Goal: Book appointment/travel/reservation

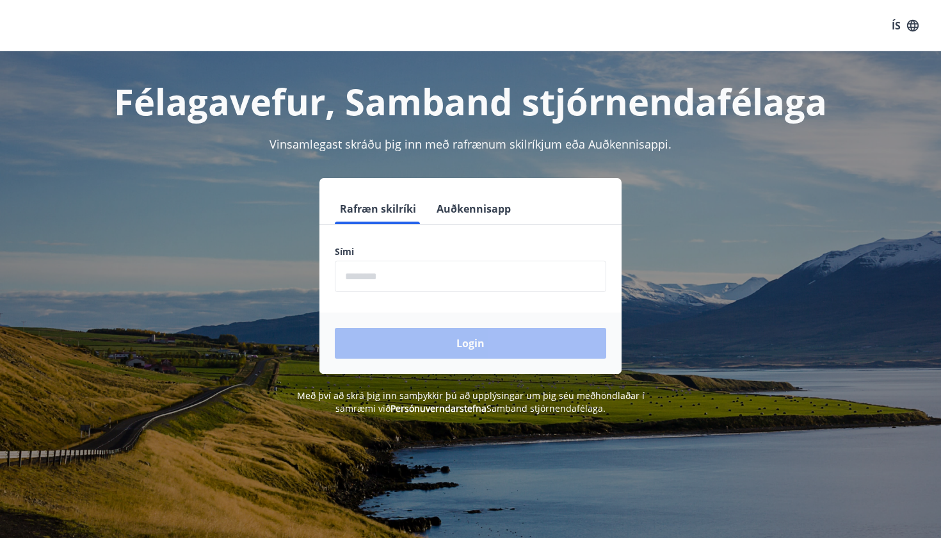
click at [450, 278] on input "phone" at bounding box center [470, 276] width 271 height 31
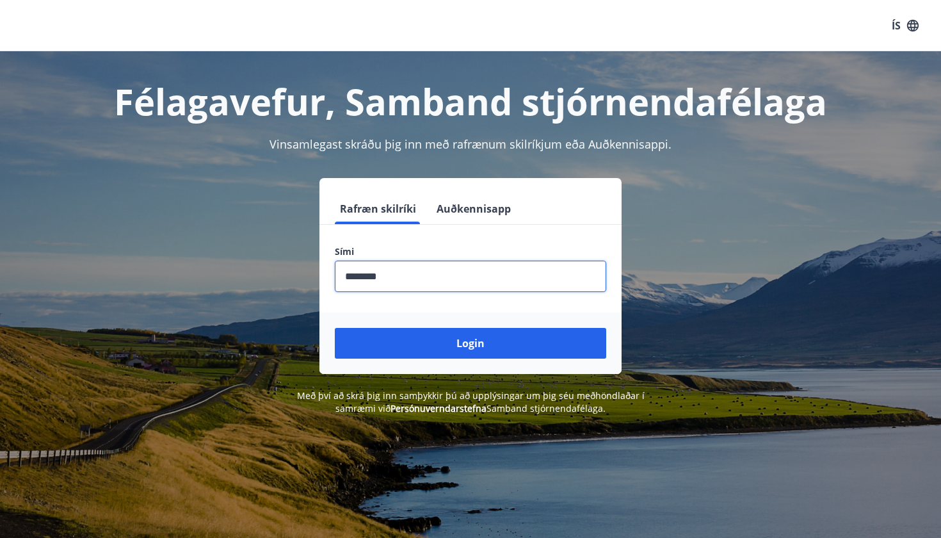
type input "********"
click at [471, 343] on button "Login" at bounding box center [470, 343] width 271 height 31
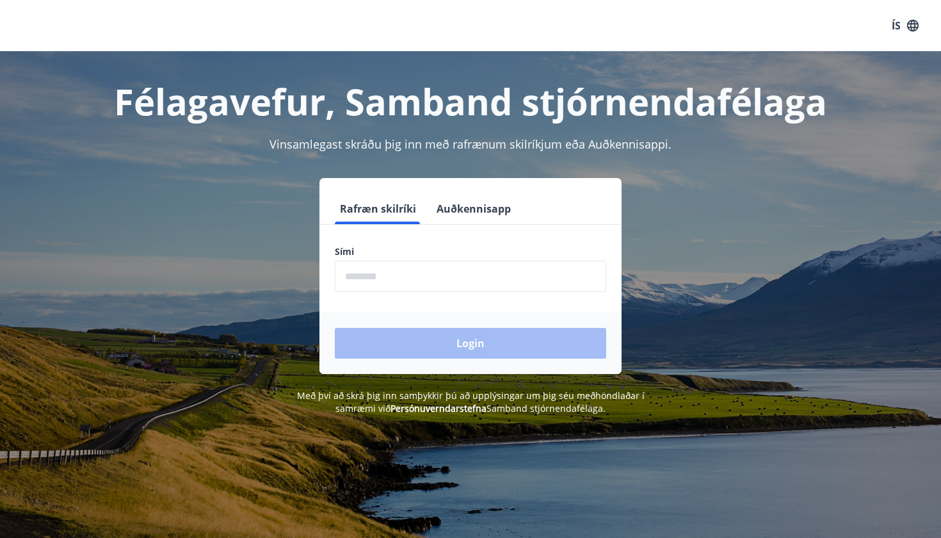
click at [574, 287] on input "phone" at bounding box center [470, 276] width 271 height 31
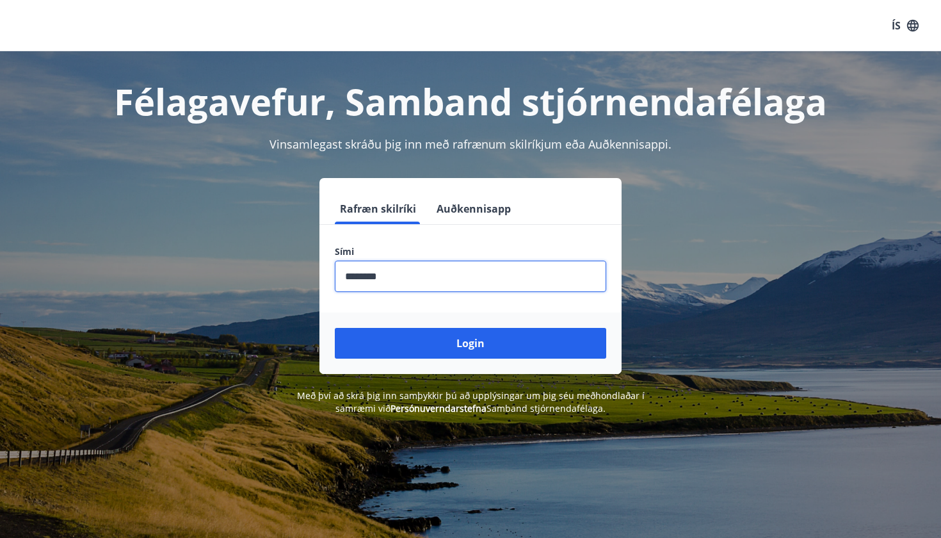
type input "********"
click at [471, 343] on button "Login" at bounding box center [470, 343] width 271 height 31
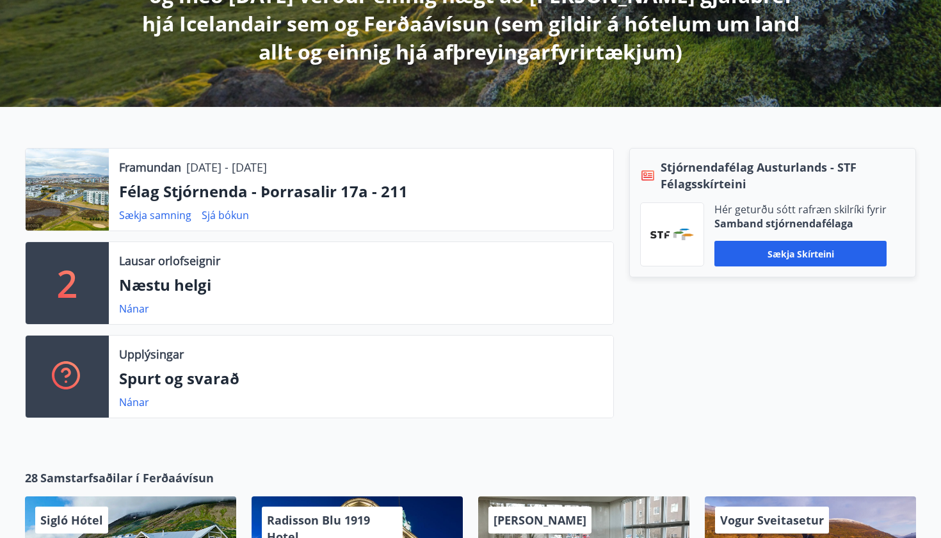
scroll to position [331, 0]
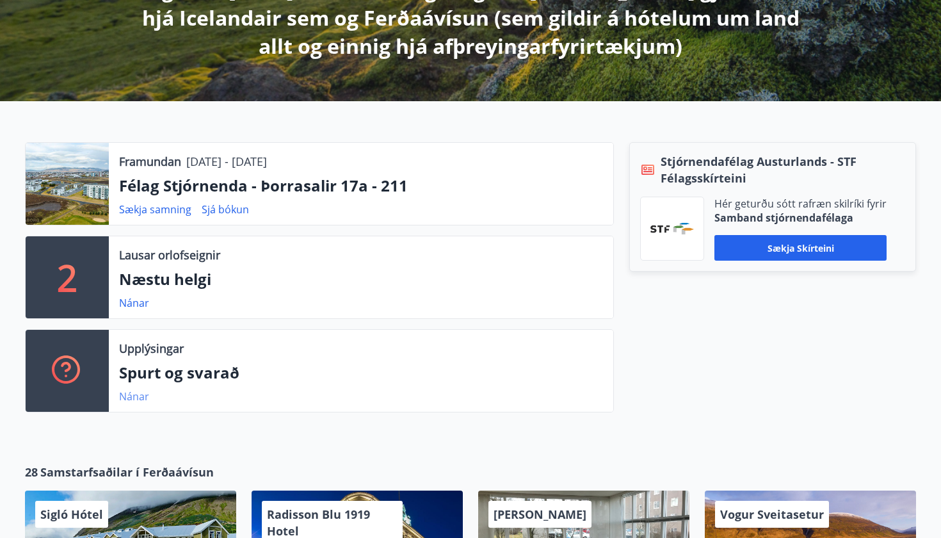
click at [140, 392] on link "Nánar" at bounding box center [134, 396] width 30 height 14
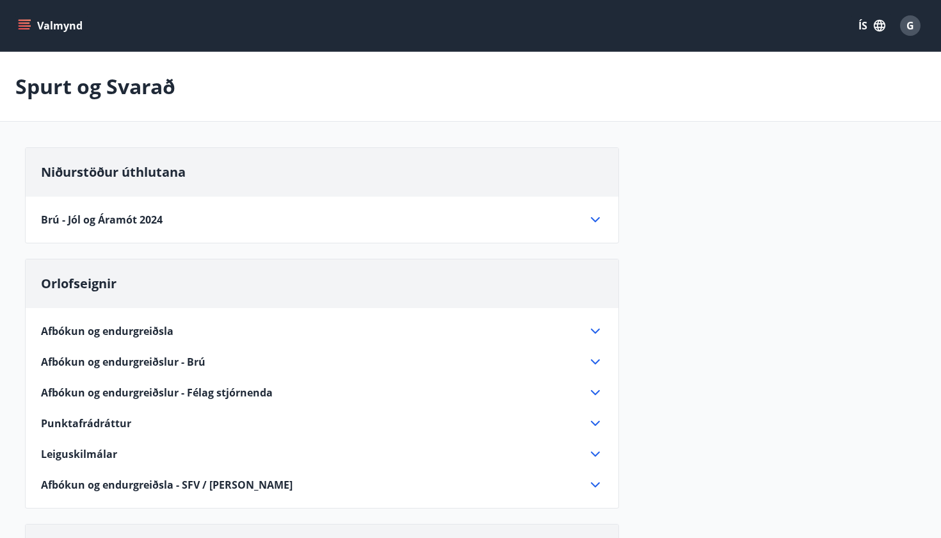
click at [21, 23] on icon "menu" at bounding box center [25, 22] width 12 height 1
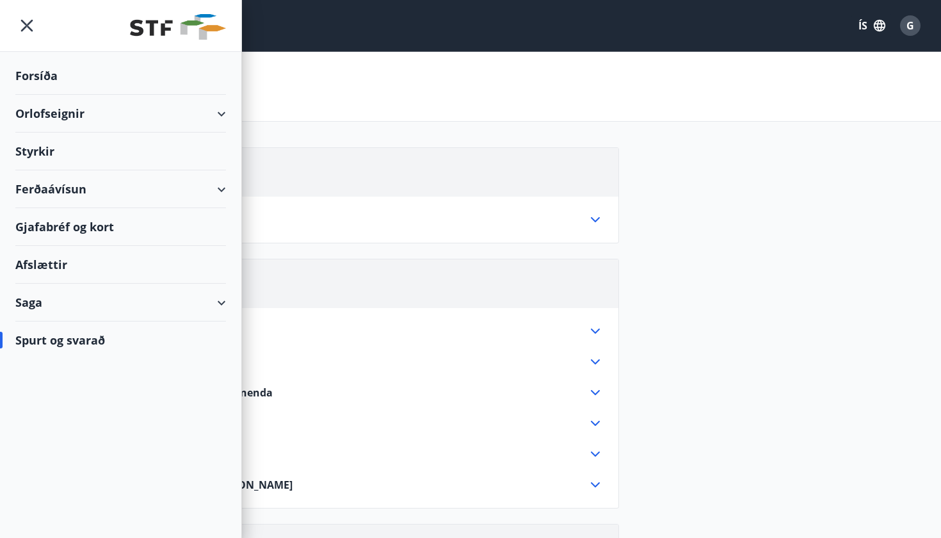
click at [155, 112] on div "Orlofseignir" at bounding box center [120, 114] width 211 height 38
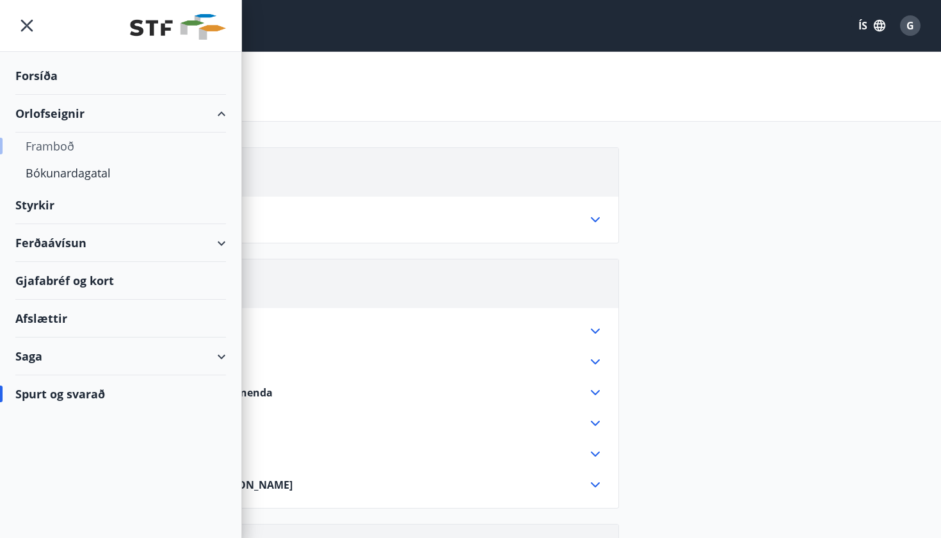
click at [56, 143] on div "Framboð" at bounding box center [121, 146] width 190 height 27
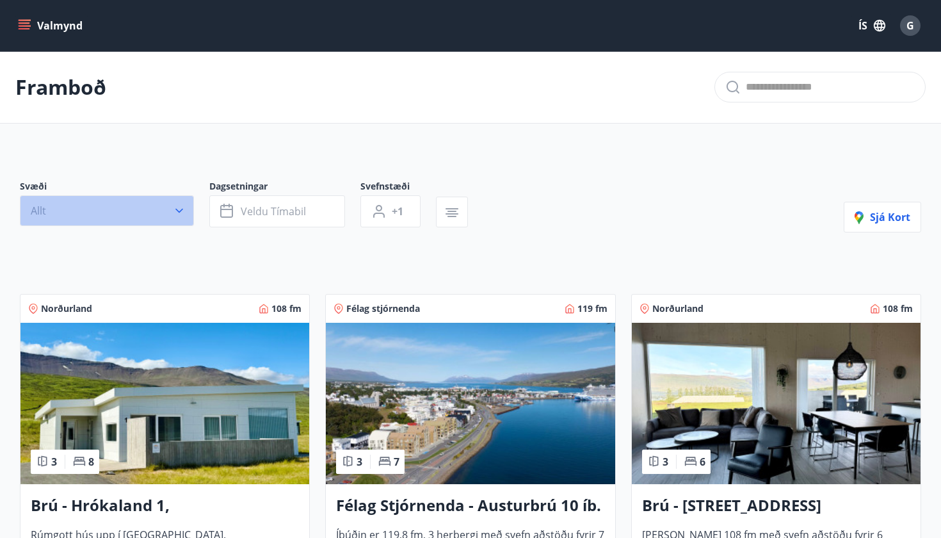
click at [177, 212] on icon "button" at bounding box center [179, 210] width 13 height 13
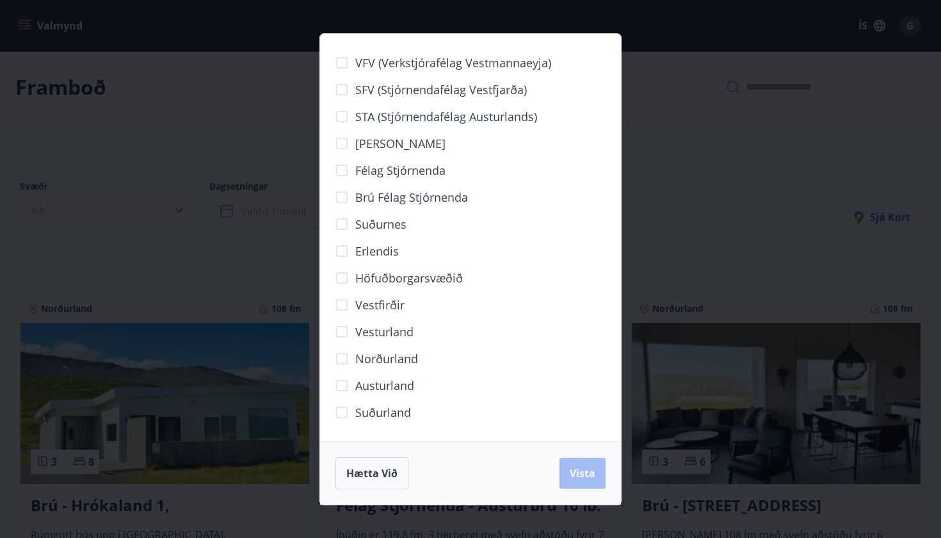
drag, startPoint x: 89, startPoint y: 140, endPoint x: 175, endPoint y: 167, distance: 90.5
click at [95, 140] on div "VFV (Verkstjórafélag Vestmannaeyja) SFV (Stjórnendafélag Vestfjarða) STA (Stjór…" at bounding box center [470, 269] width 941 height 538
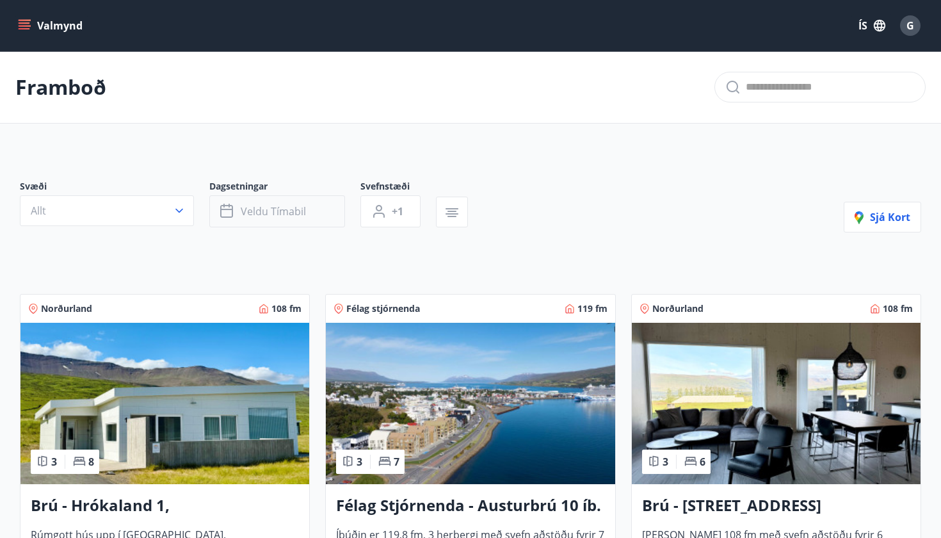
click at [256, 209] on span "Veldu tímabil" at bounding box center [273, 211] width 65 height 14
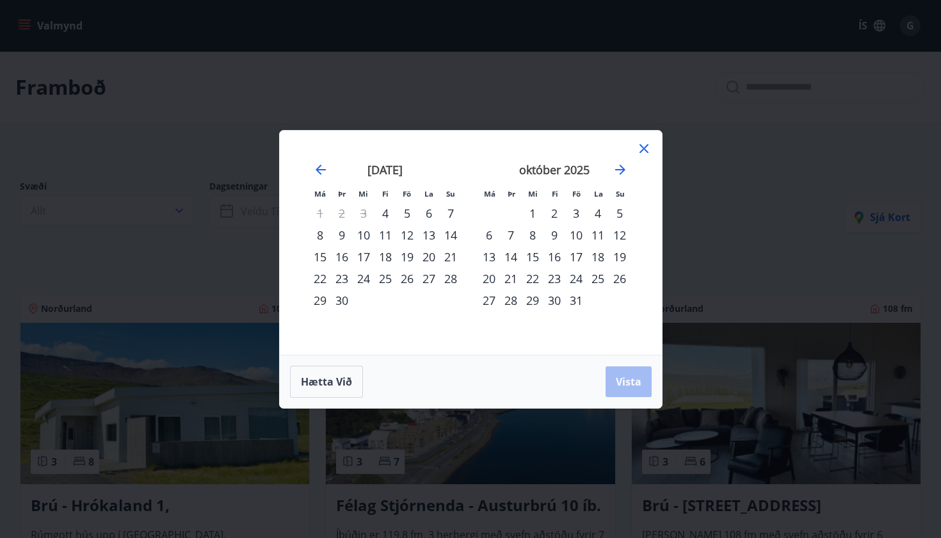
click at [389, 215] on div "4" at bounding box center [386, 213] width 22 height 22
drag, startPoint x: 446, startPoint y: 213, endPoint x: 545, endPoint y: 298, distance: 129.8
click at [454, 216] on div "7" at bounding box center [451, 213] width 22 height 22
click at [638, 378] on span "Vista" at bounding box center [629, 382] width 26 height 14
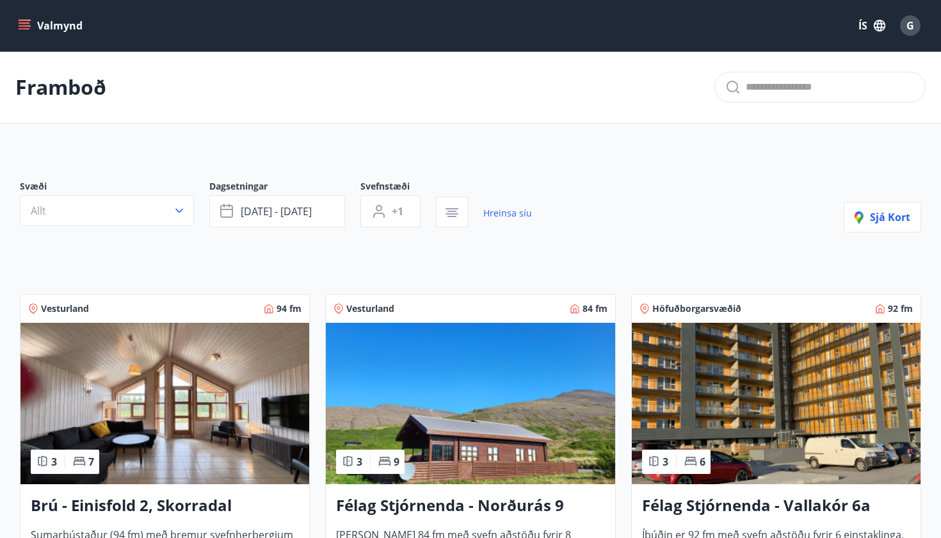
scroll to position [-1, 0]
click at [747, 382] on img at bounding box center [776, 403] width 289 height 161
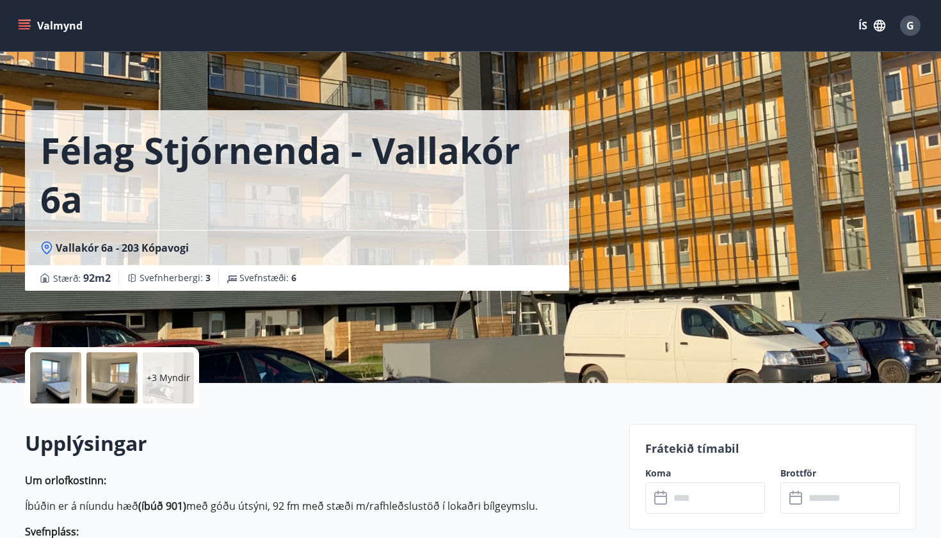
scroll to position [1, 0]
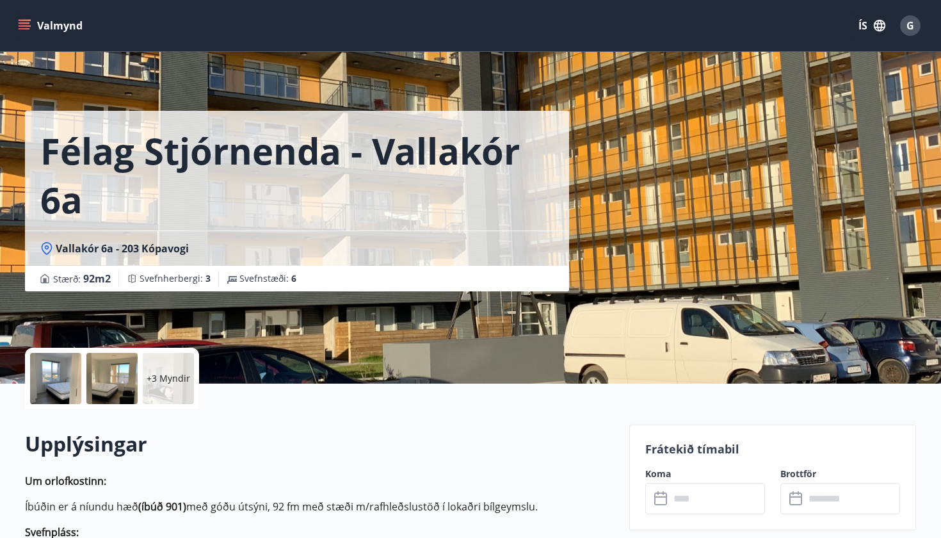
click at [690, 503] on input "text" at bounding box center [717, 498] width 95 height 31
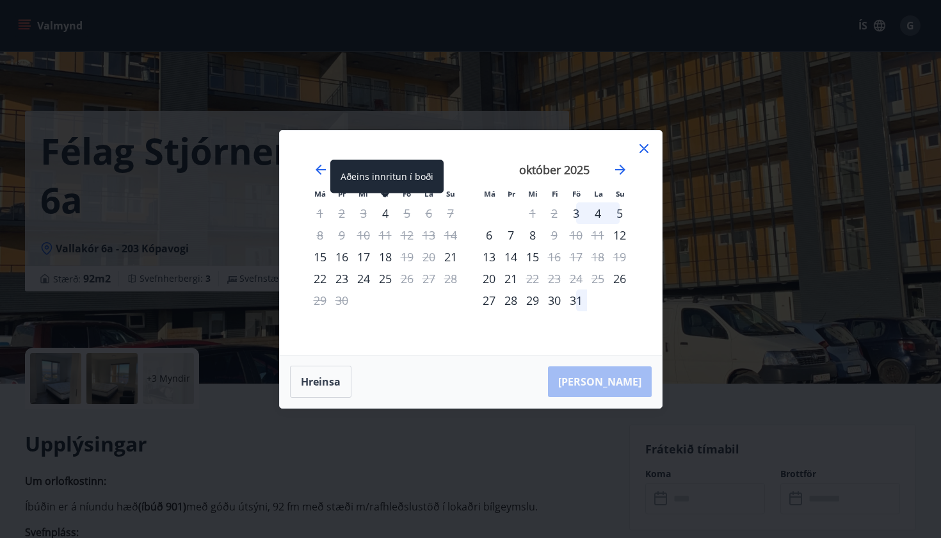
click at [382, 213] on div "4" at bounding box center [386, 213] width 22 height 22
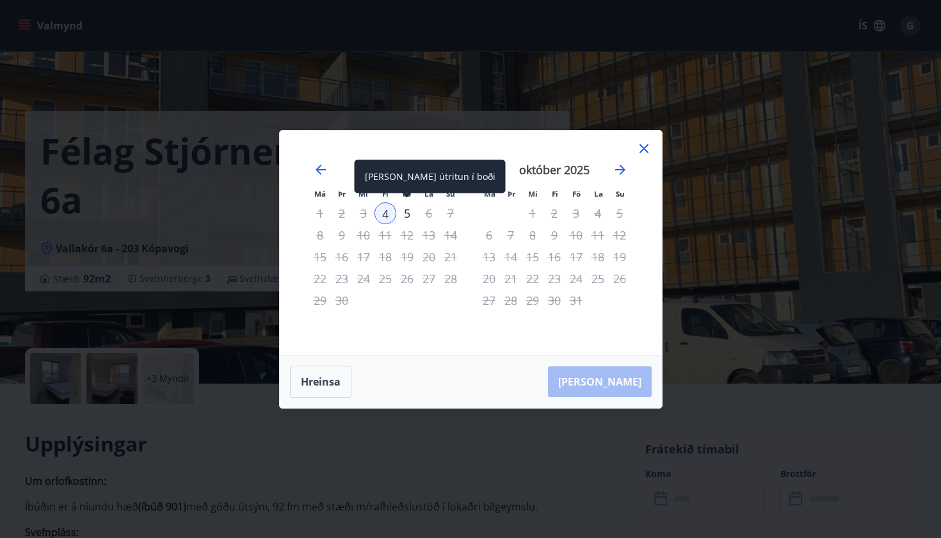
click at [400, 211] on div "5" at bounding box center [407, 213] width 22 height 22
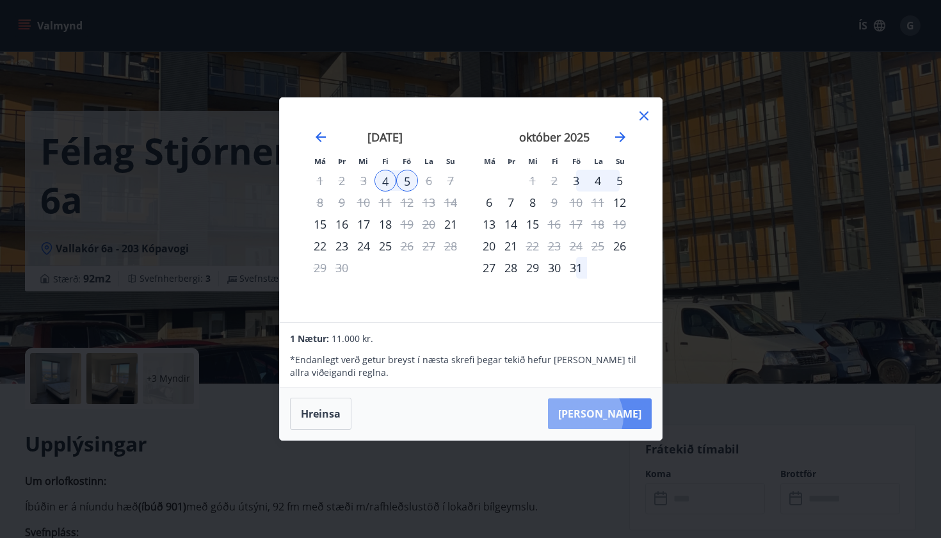
click at [624, 417] on button "[PERSON_NAME]" at bounding box center [600, 413] width 104 height 31
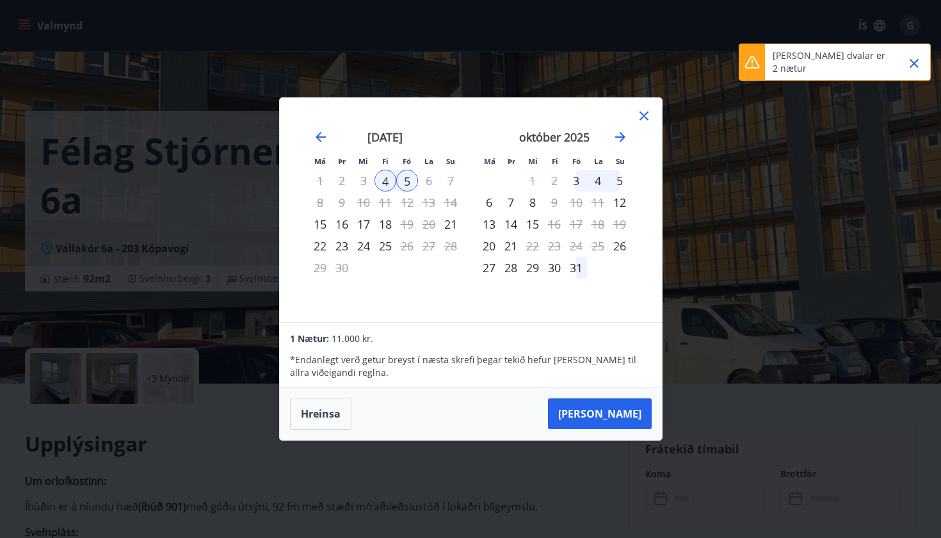
click at [529, 478] on div "Má Þr Mi Fi Fö La Su Má Þr Mi Fi Fö La Su [DATE] 1 2 3 4 5 6 7 8 9 10 11 12 13 …" at bounding box center [470, 269] width 941 height 538
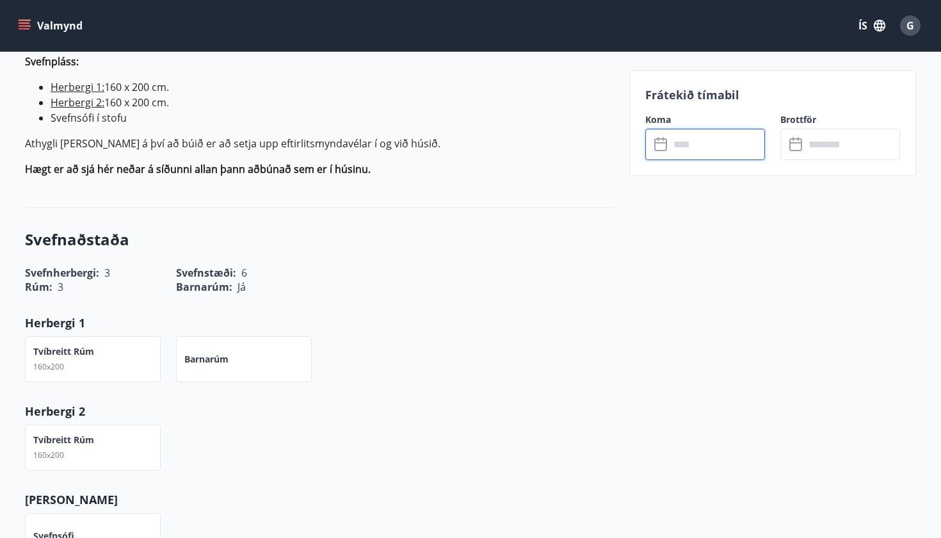
scroll to position [479, 0]
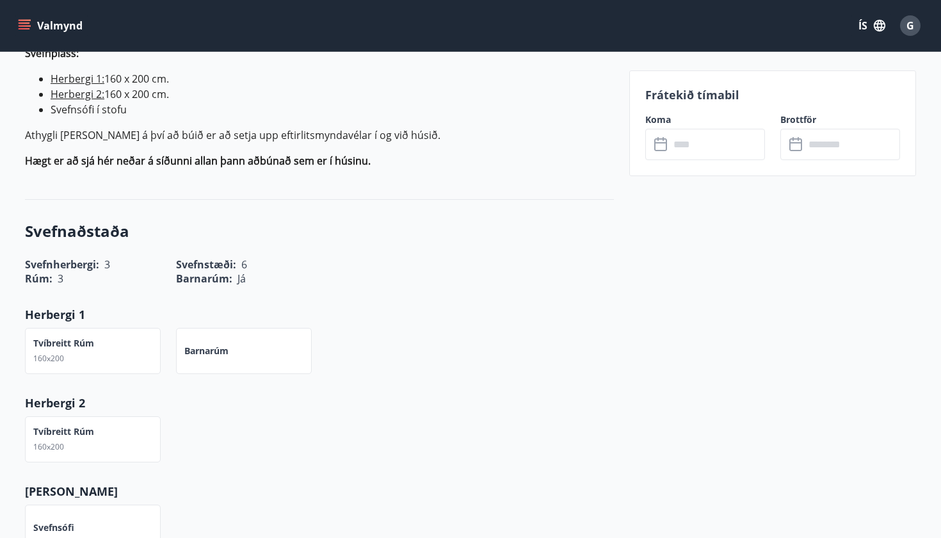
click at [29, 30] on icon "menu" at bounding box center [24, 25] width 13 height 13
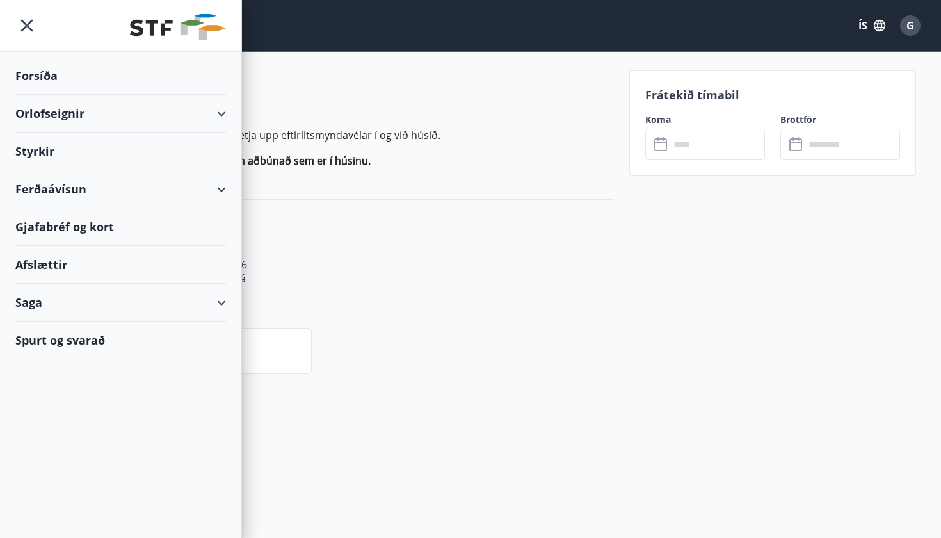
click at [141, 106] on div "Orlofseignir" at bounding box center [120, 114] width 211 height 38
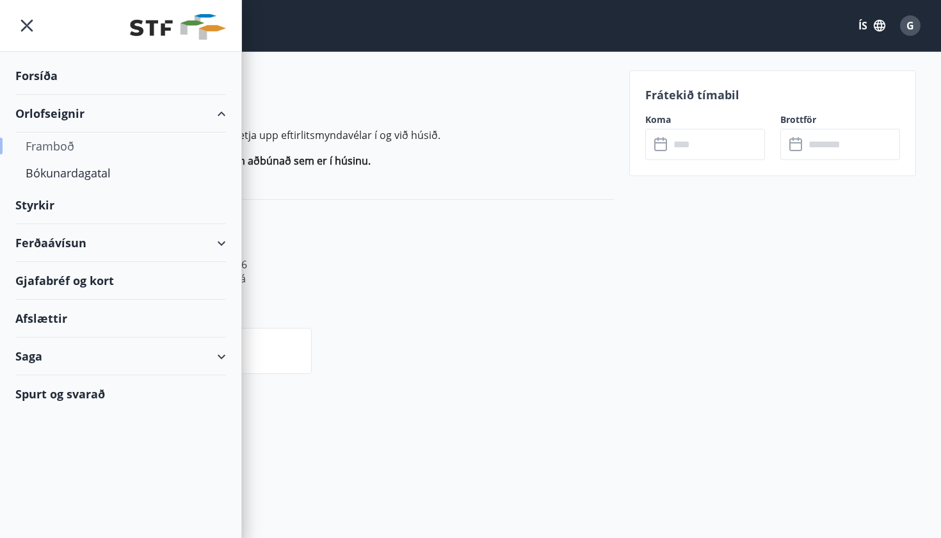
click at [64, 152] on div "Framboð" at bounding box center [121, 146] width 190 height 27
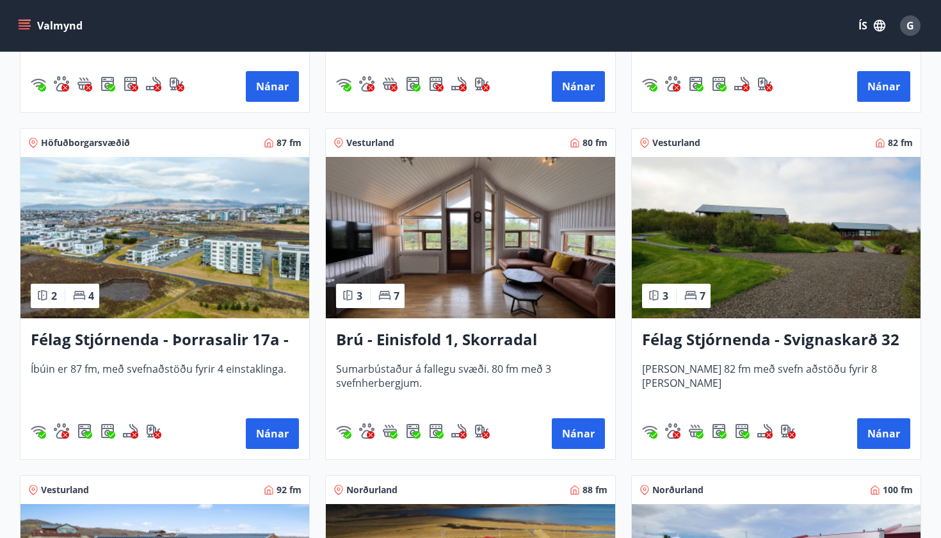
scroll to position [1909, 0]
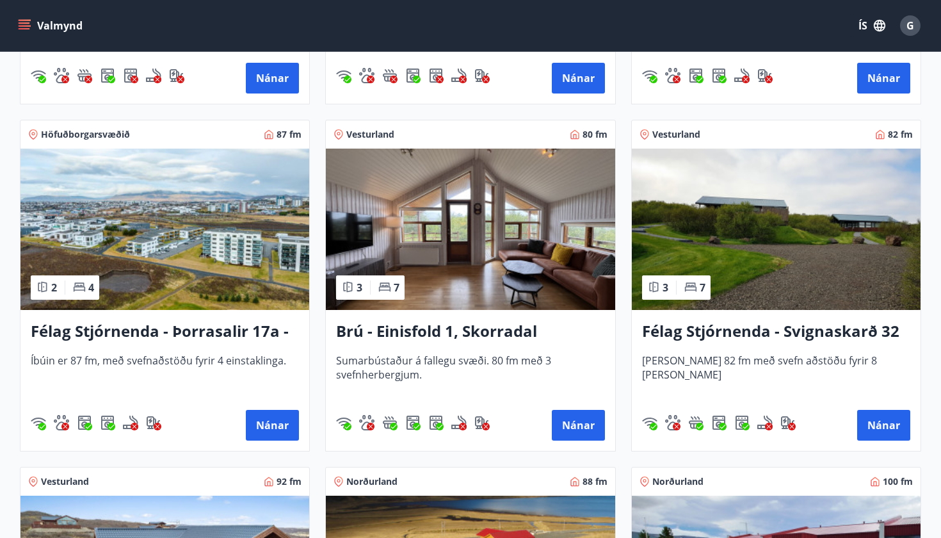
click at [224, 248] on img at bounding box center [164, 229] width 289 height 161
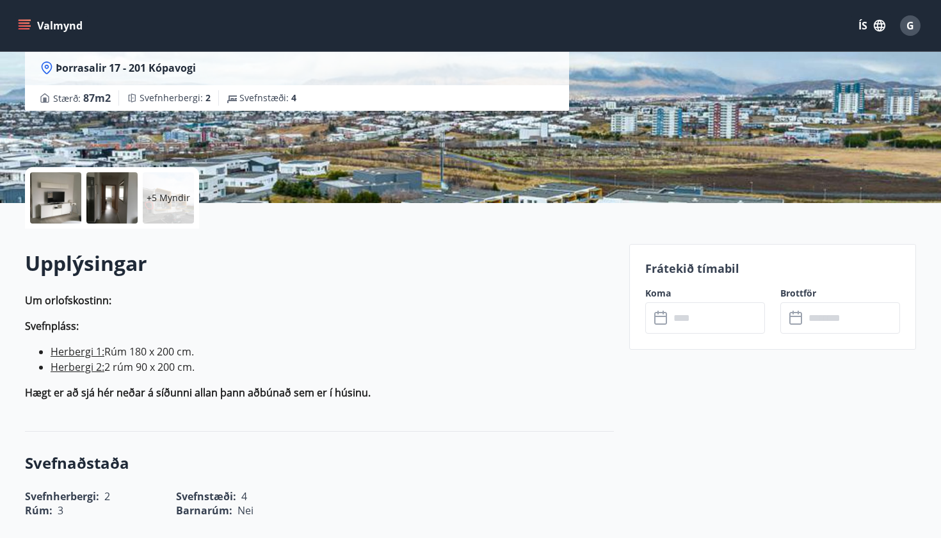
scroll to position [186, 0]
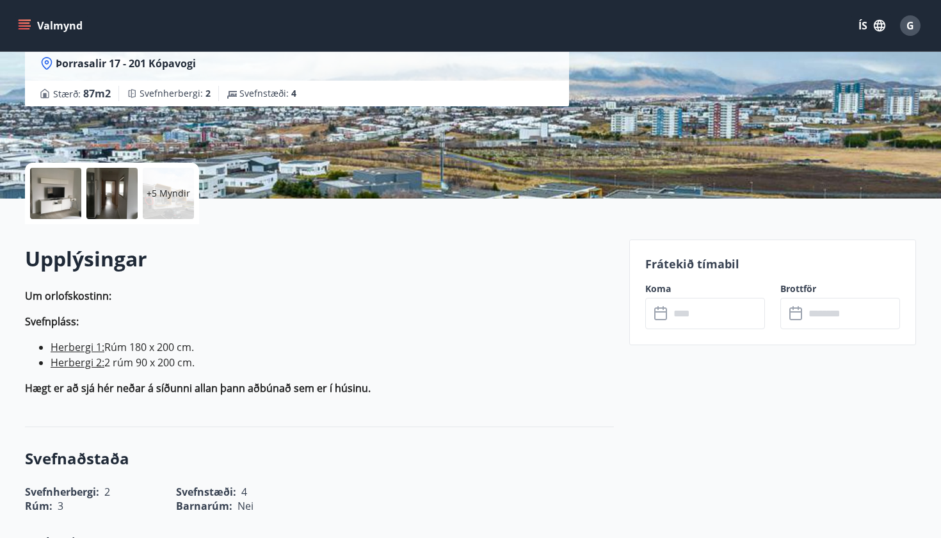
click at [42, 193] on div at bounding box center [55, 193] width 51 height 51
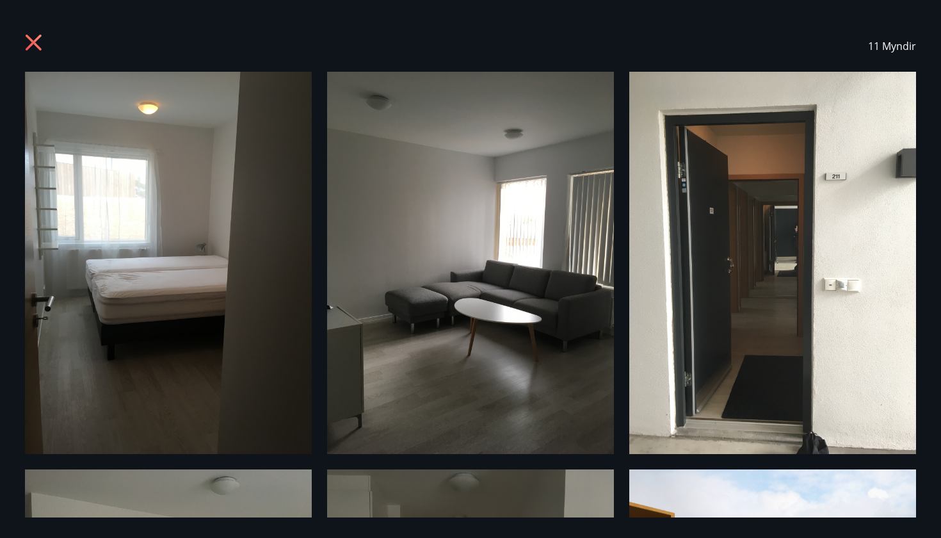
scroll to position [1, 0]
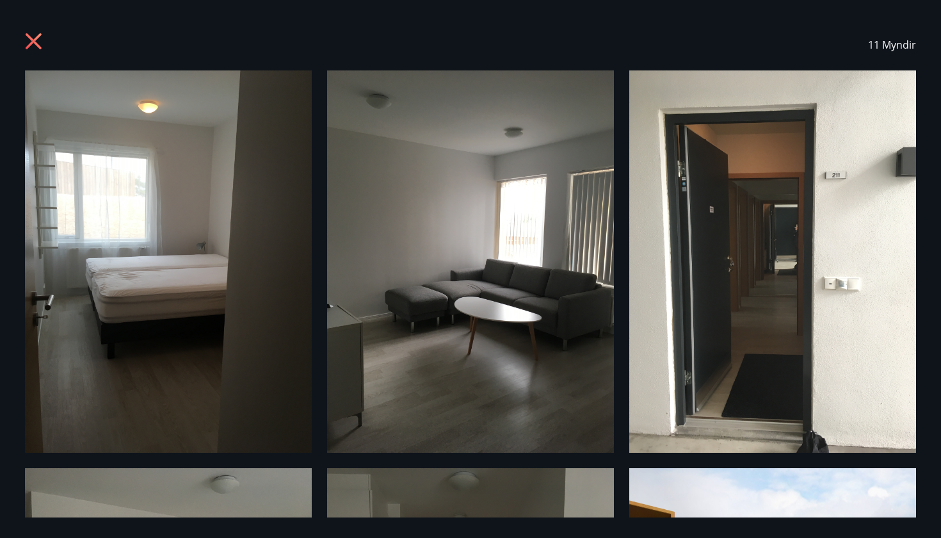
click at [40, 49] on icon at bounding box center [35, 43] width 20 height 20
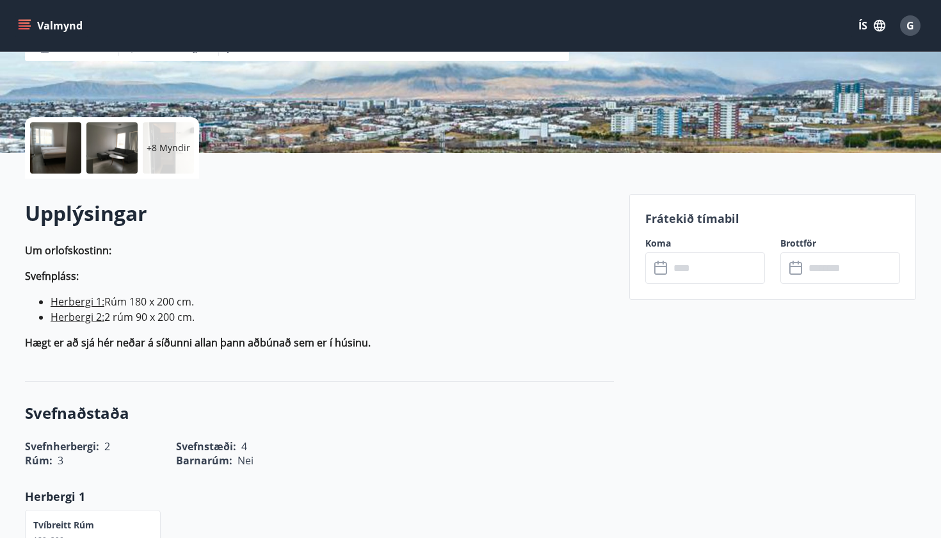
scroll to position [232, 0]
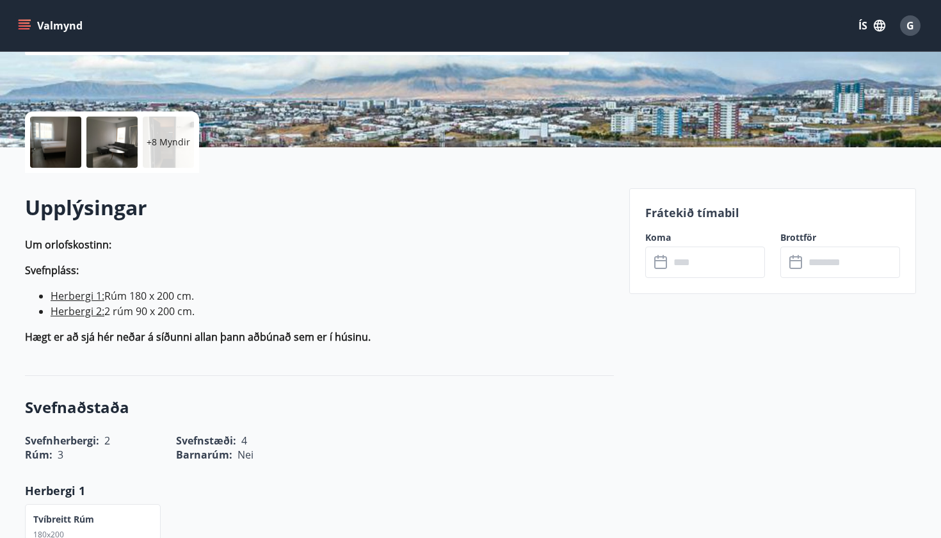
click at [34, 26] on button "Valmynd" at bounding box center [51, 25] width 72 height 23
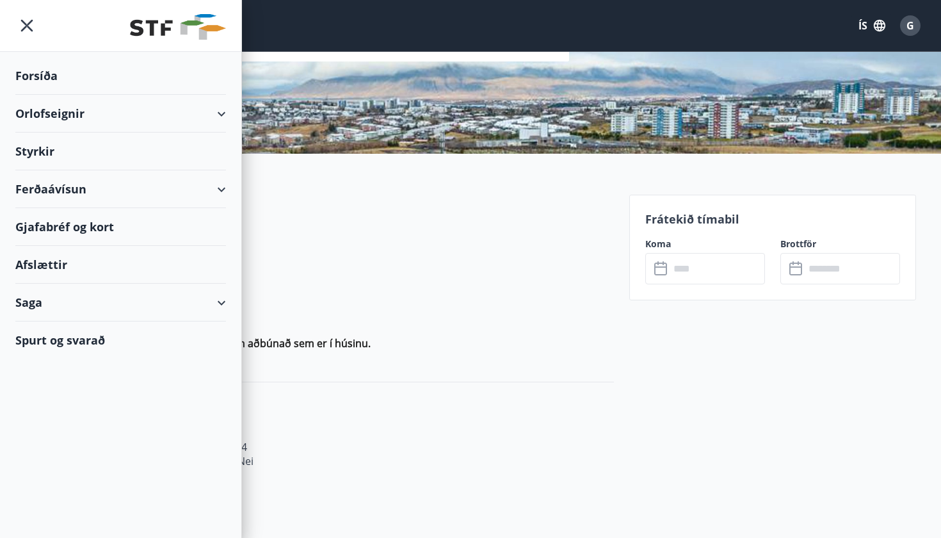
scroll to position [229, 0]
click at [180, 127] on div "Orlofseignir" at bounding box center [120, 114] width 211 height 38
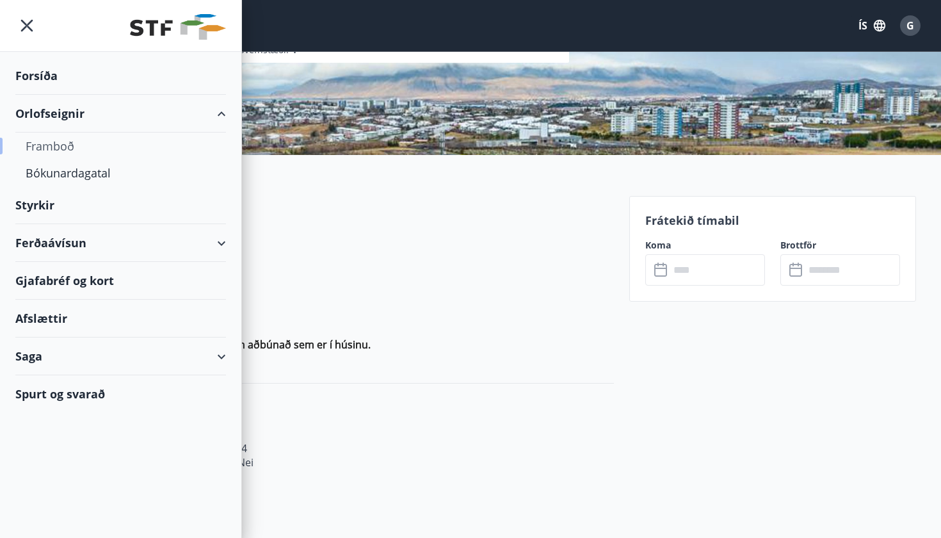
click at [69, 150] on div "Framboð" at bounding box center [121, 146] width 190 height 27
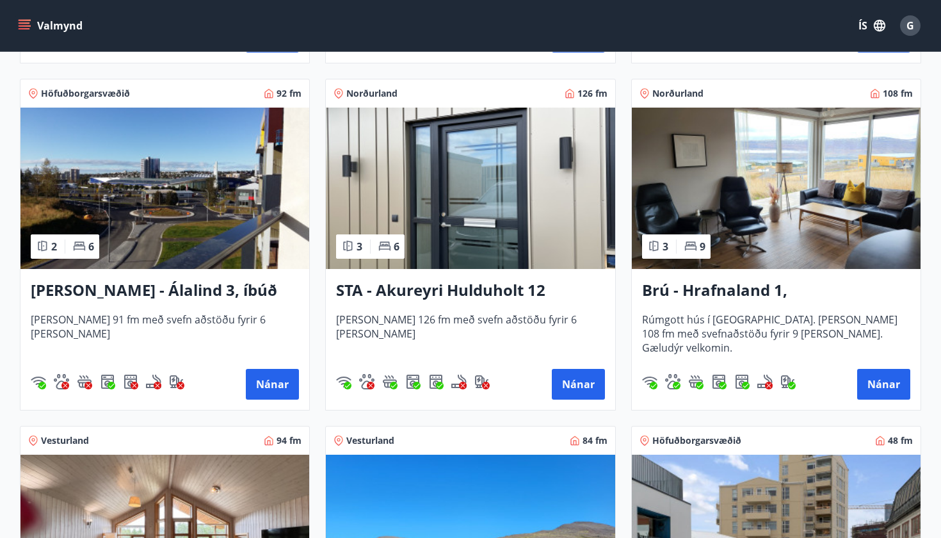
scroll to position [624, 0]
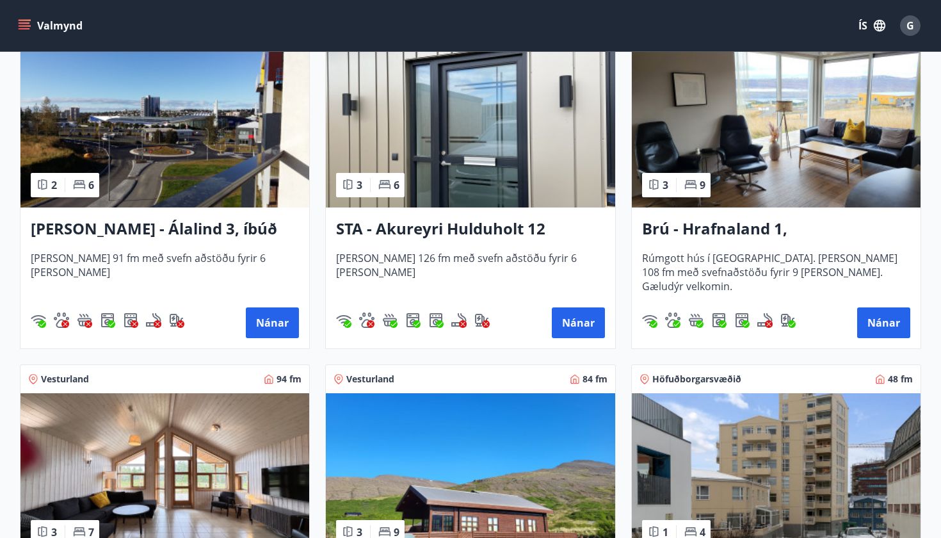
click at [181, 234] on h3 "[PERSON_NAME] - Álalind 3, íbúð 307" at bounding box center [165, 229] width 268 height 23
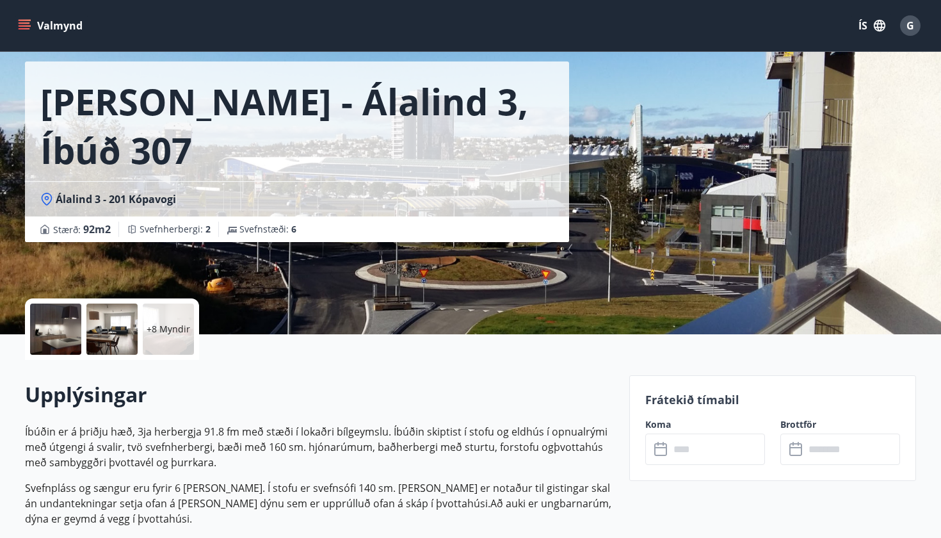
scroll to position [60, 0]
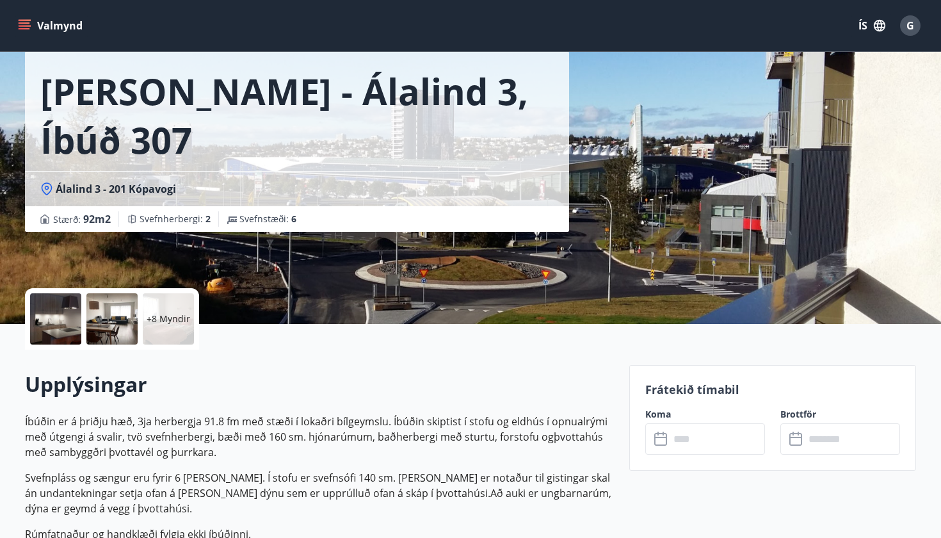
click at [74, 309] on div at bounding box center [55, 318] width 51 height 51
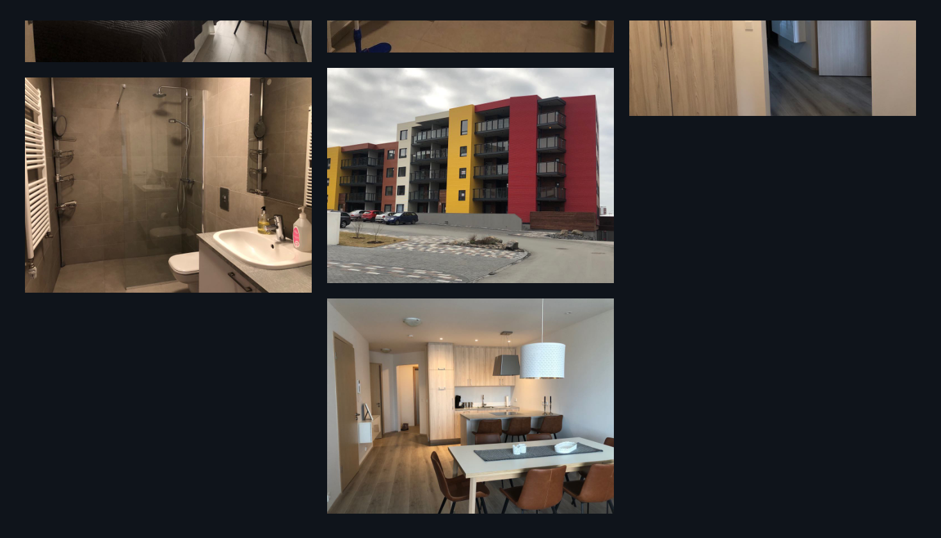
scroll to position [809, 0]
click at [679, 266] on div "14 Myndir" at bounding box center [471, 268] width 922 height 497
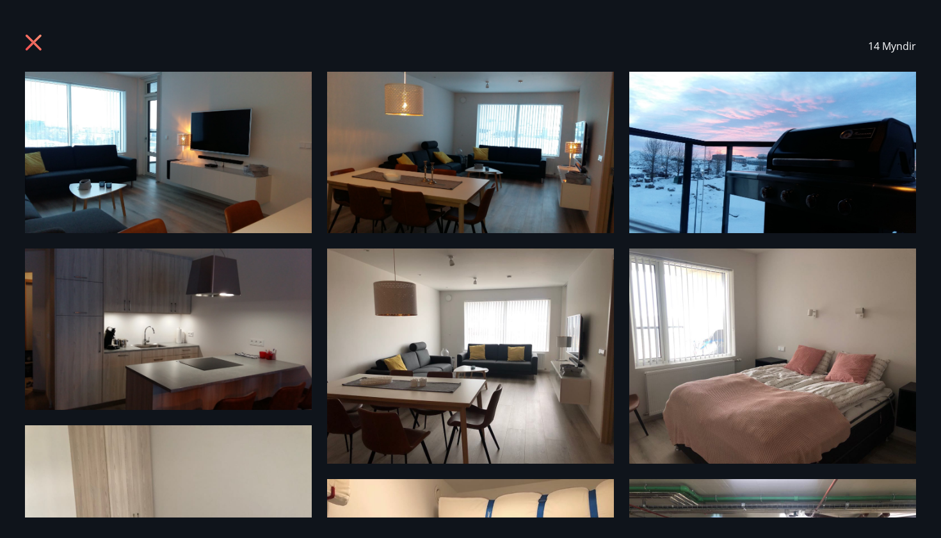
scroll to position [0, 0]
click at [32, 45] on icon at bounding box center [34, 43] width 16 height 16
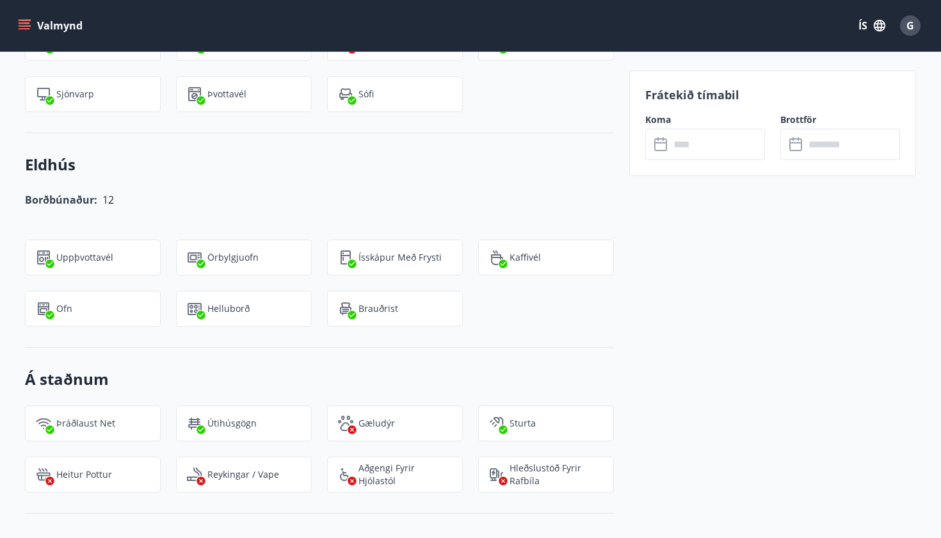
scroll to position [1125, 0]
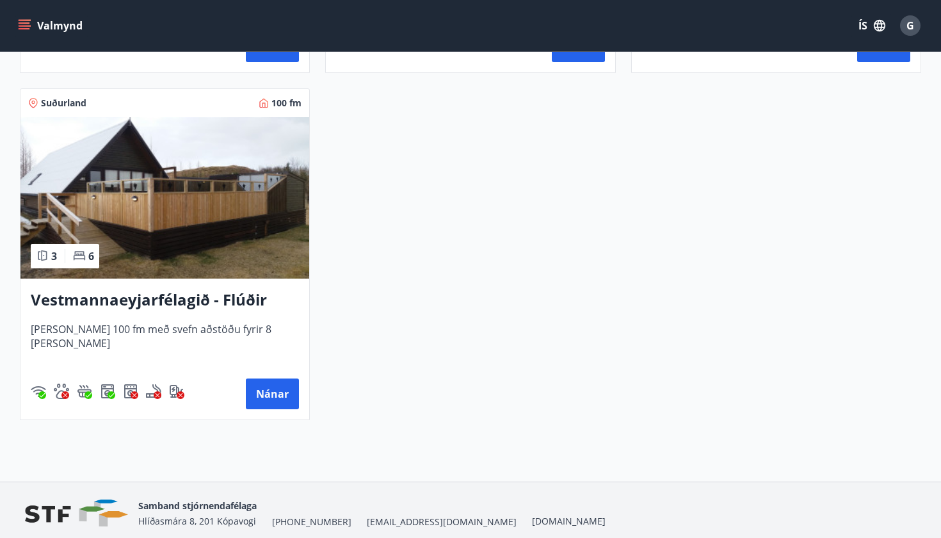
scroll to position [3364, 0]
